Goal: Find specific page/section: Find specific page/section

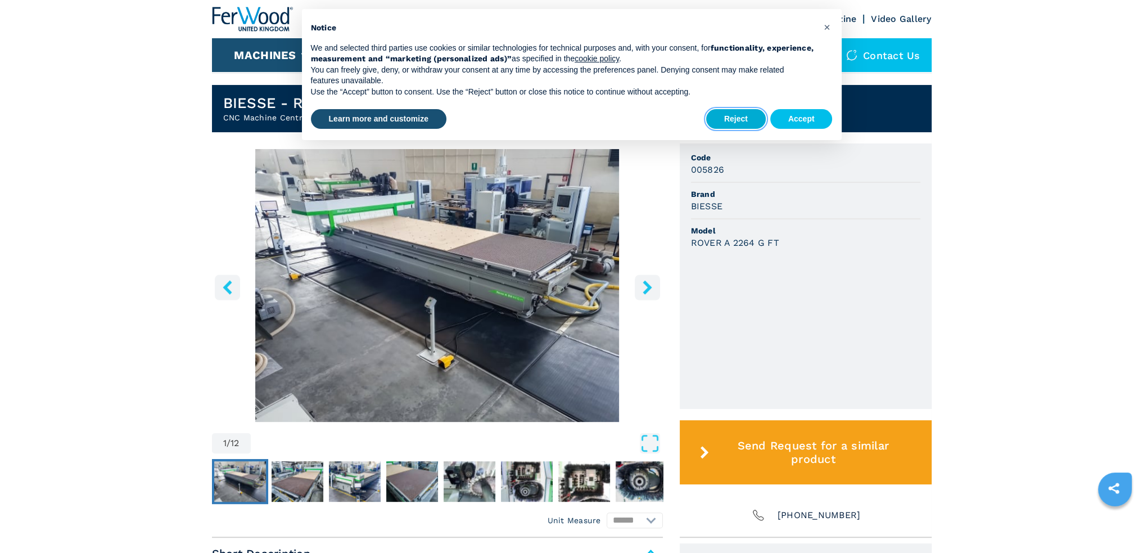
click at [749, 121] on button "Reject" at bounding box center [736, 119] width 60 height 20
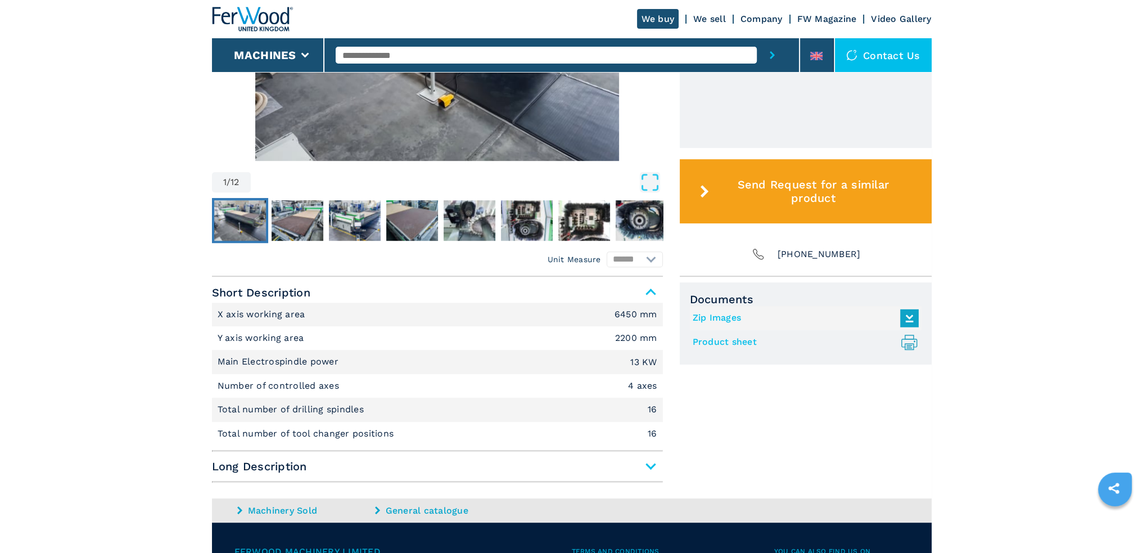
scroll to position [562, 0]
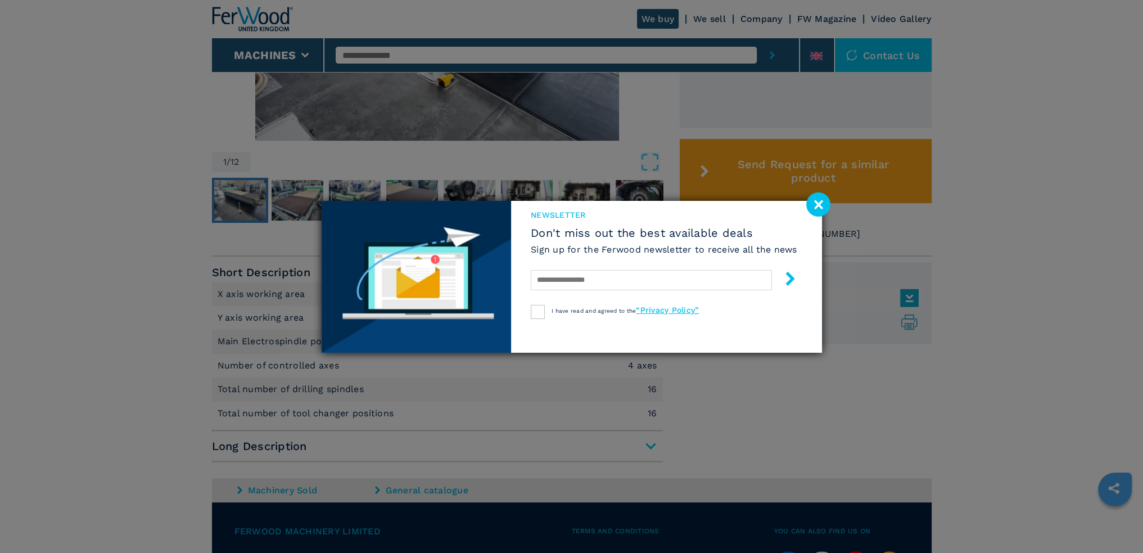
click at [818, 202] on image at bounding box center [819, 204] width 24 height 24
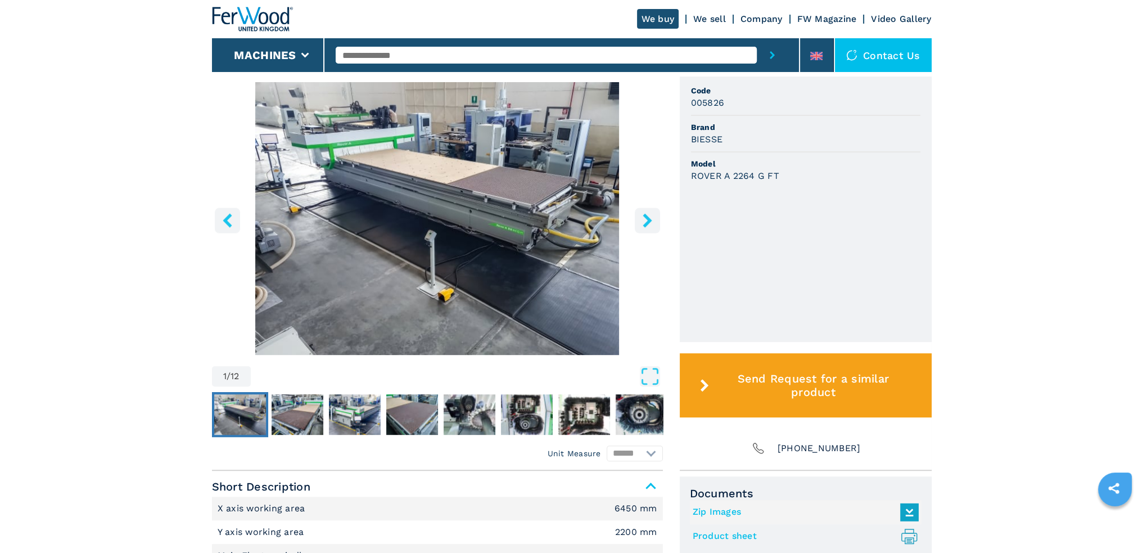
scroll to position [237, 0]
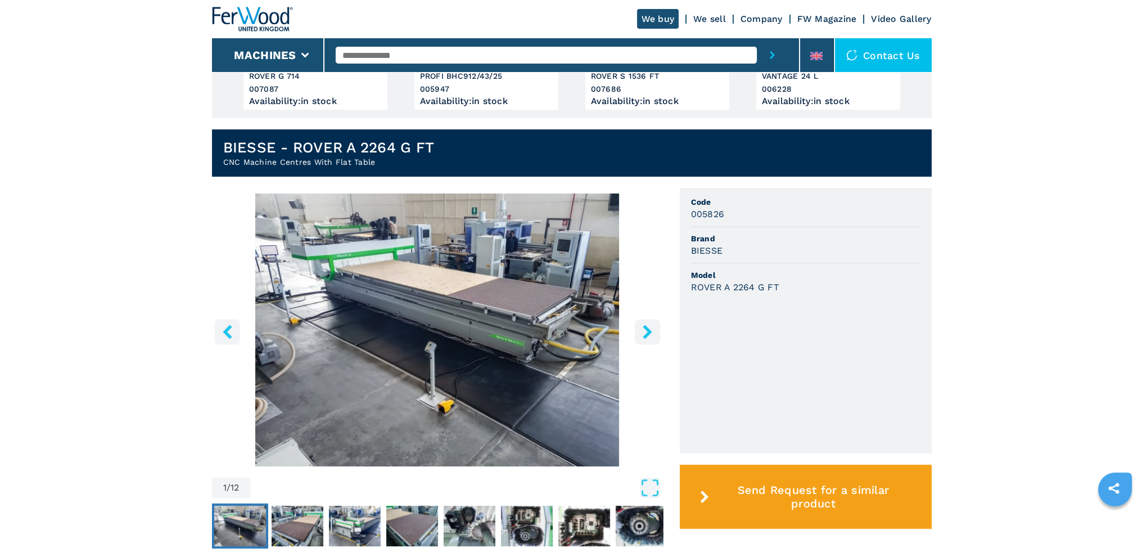
click at [644, 328] on icon "right-button" at bounding box center [648, 332] width 14 height 14
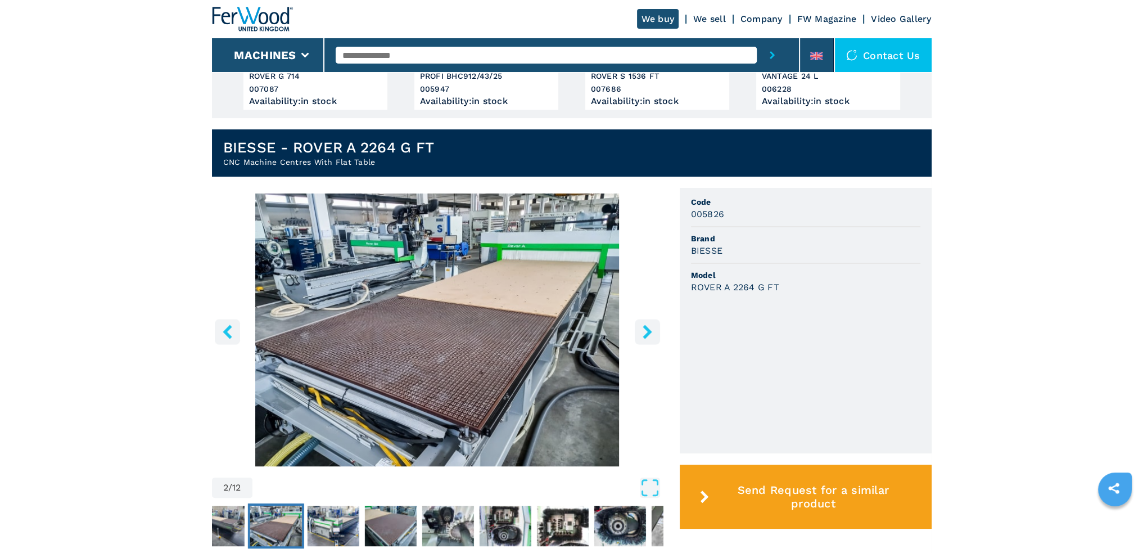
click at [643, 329] on icon "right-button" at bounding box center [648, 332] width 14 height 14
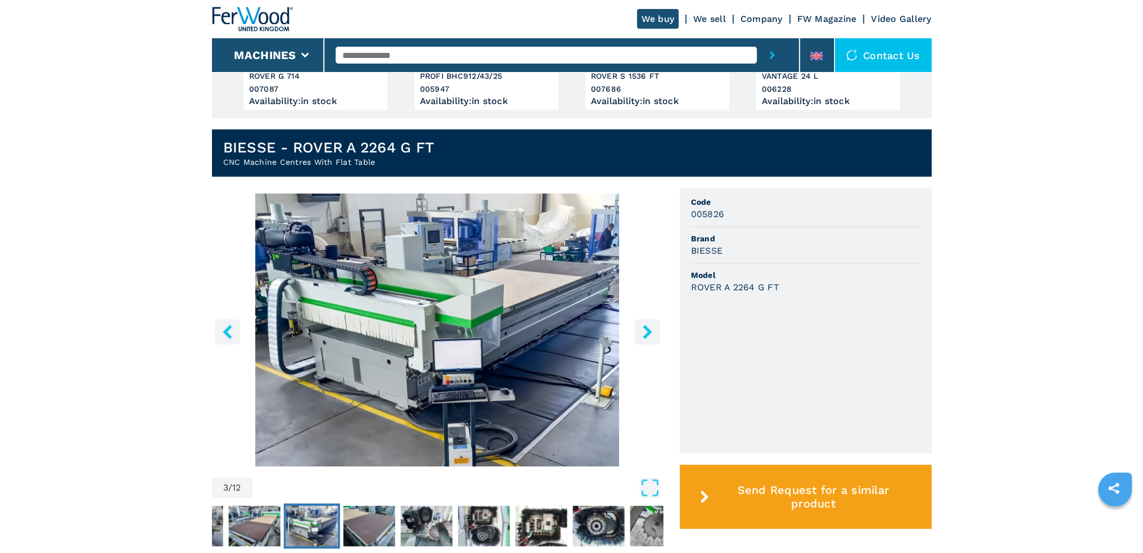
click at [643, 329] on icon "right-button" at bounding box center [648, 332] width 14 height 14
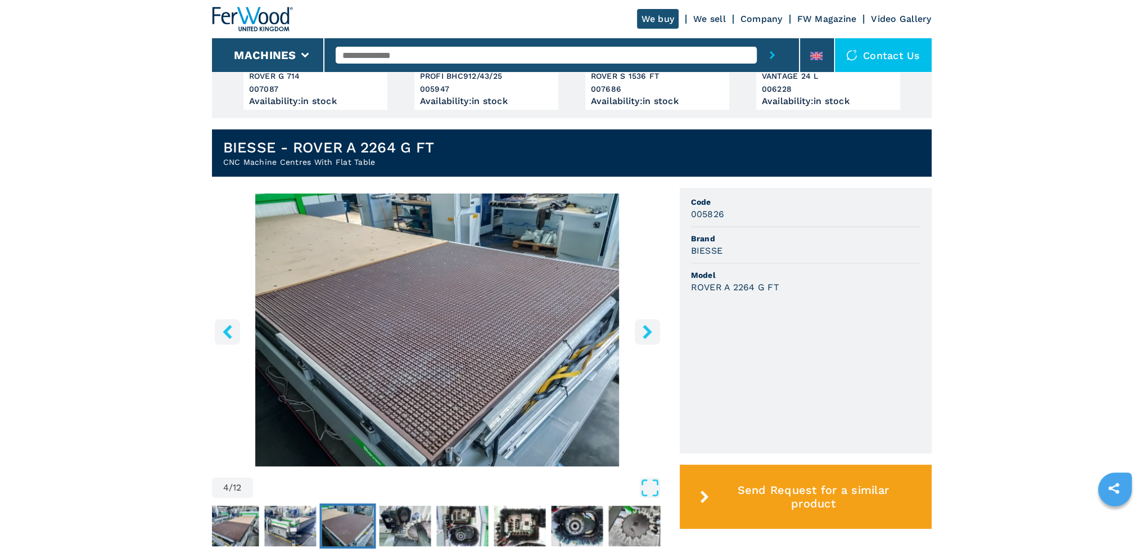
click at [643, 329] on icon "right-button" at bounding box center [648, 332] width 14 height 14
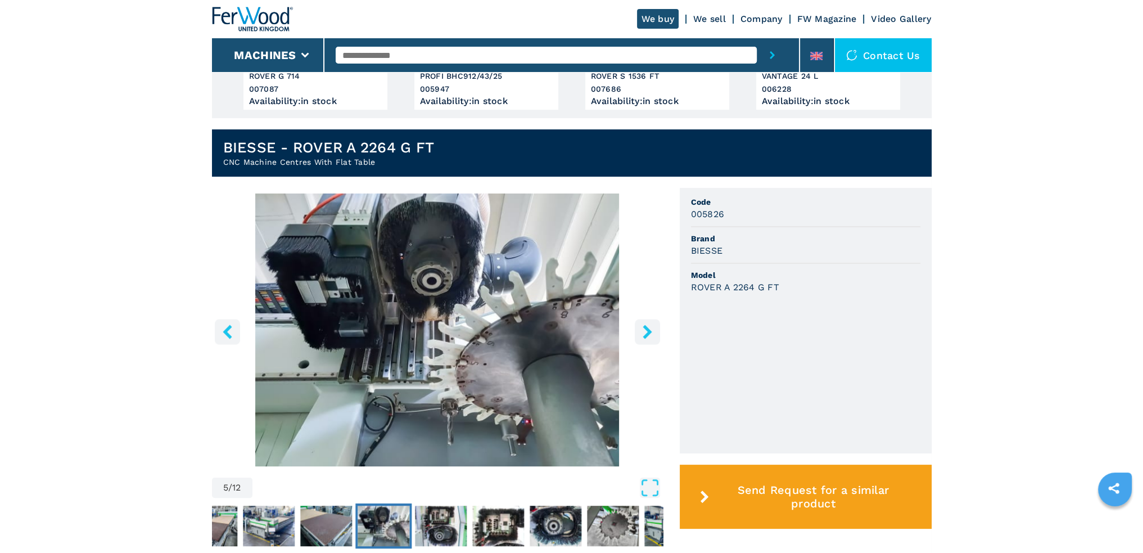
click at [643, 329] on icon "right-button" at bounding box center [648, 332] width 14 height 14
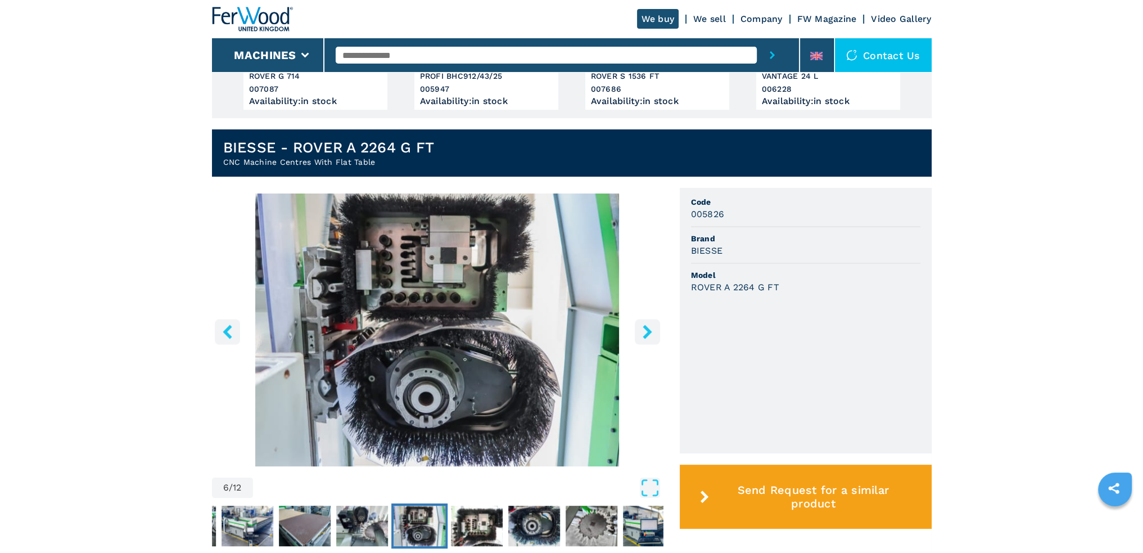
click at [643, 329] on icon "right-button" at bounding box center [648, 332] width 14 height 14
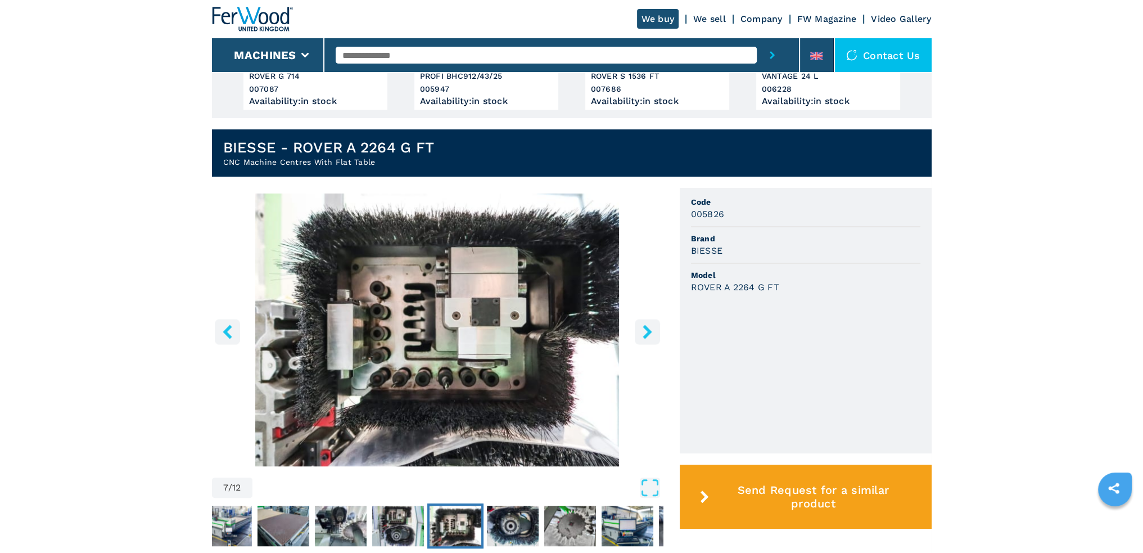
click at [643, 329] on icon "right-button" at bounding box center [648, 332] width 14 height 14
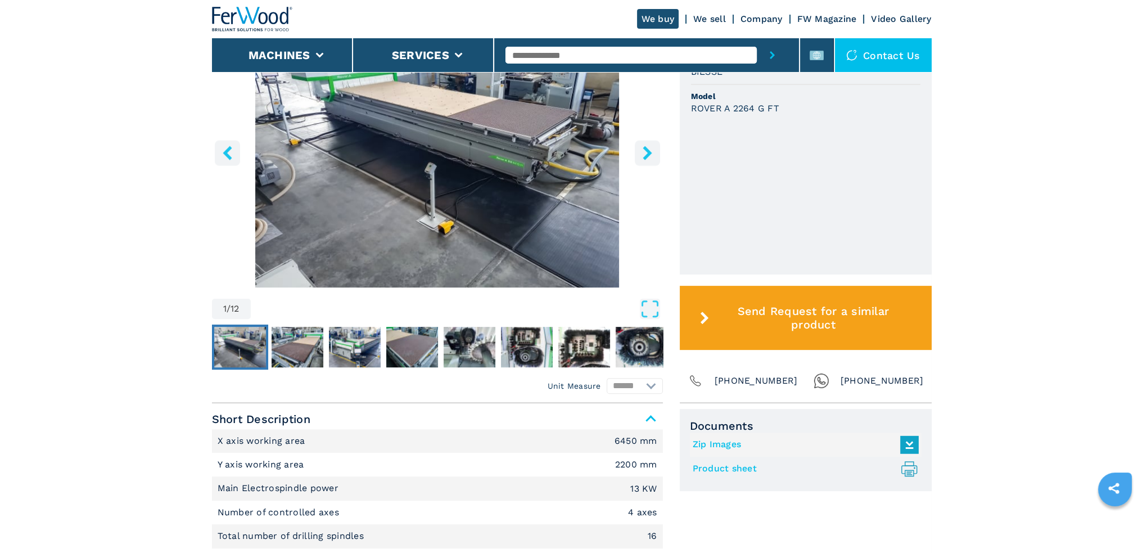
scroll to position [506, 0]
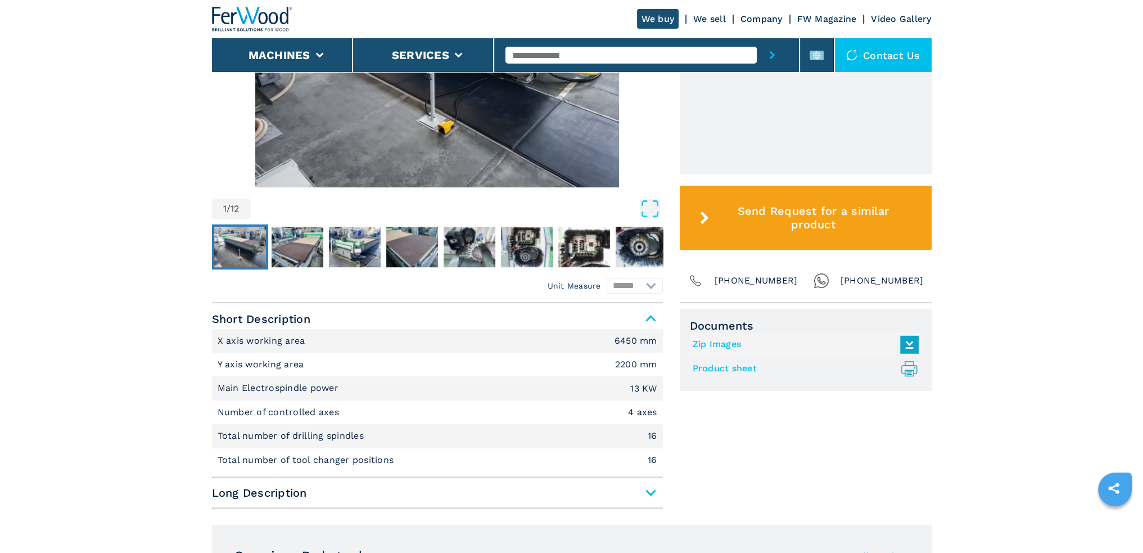
scroll to position [506, 0]
